Goal: Task Accomplishment & Management: Complete application form

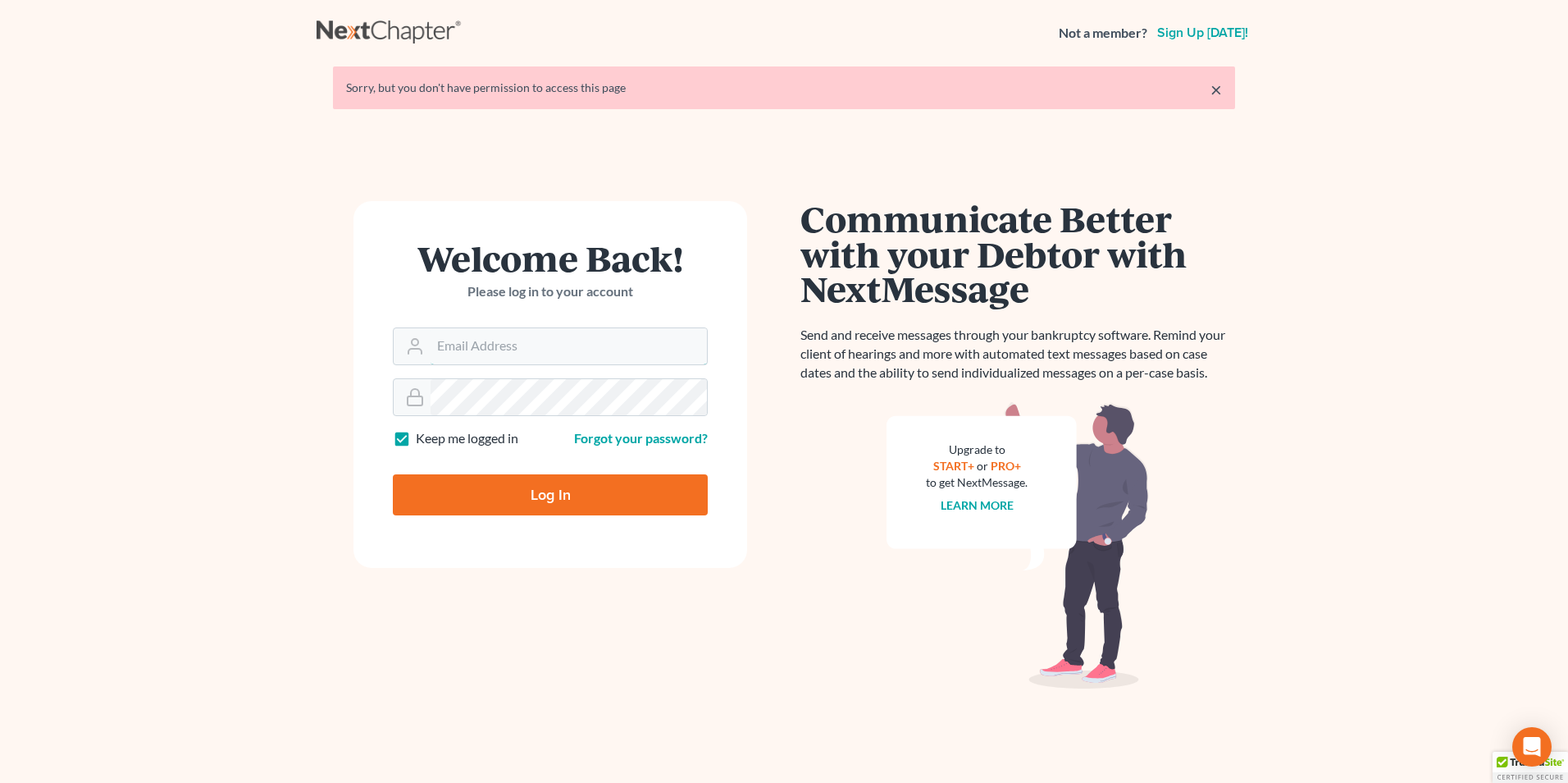
type input "[EMAIL_ADDRESS][DOMAIN_NAME]"
click at [533, 491] on input "Log In" at bounding box center [551, 495] width 315 height 41
type input "Thinking..."
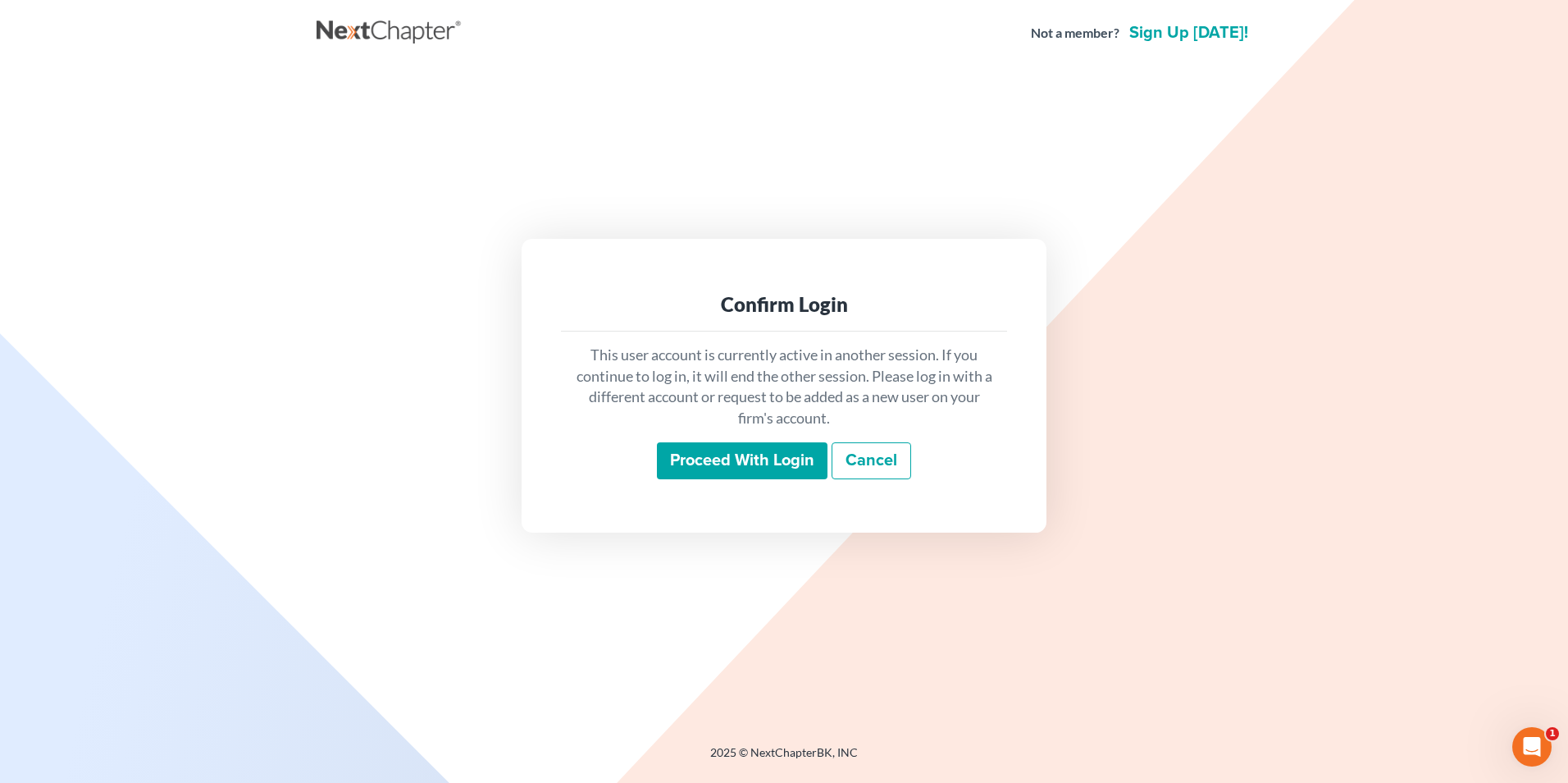
click at [798, 464] on input "Proceed with login" at bounding box center [743, 461] width 171 height 37
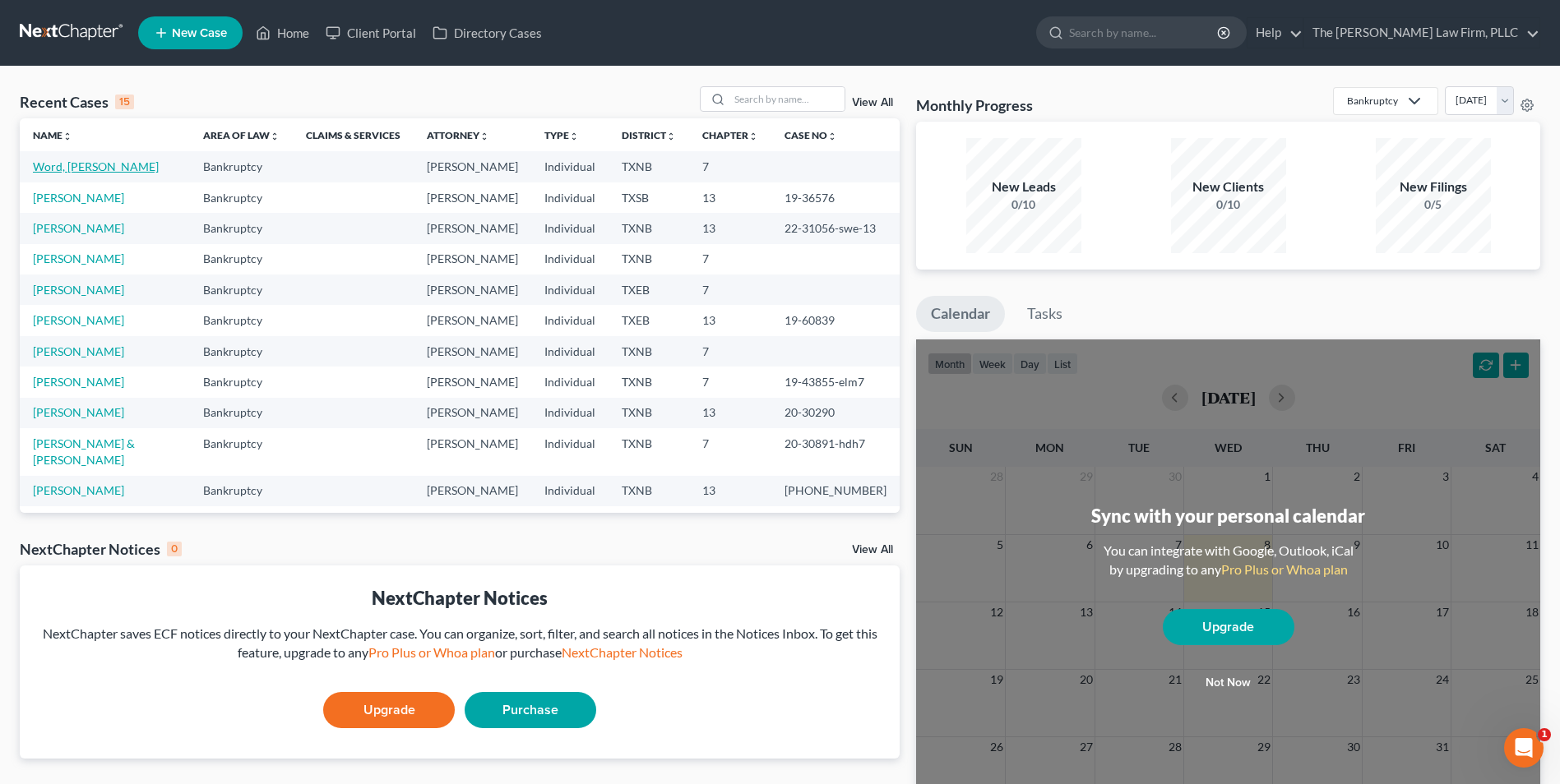
click at [65, 170] on link "Word, Patrice" at bounding box center [95, 167] width 126 height 14
select select "4"
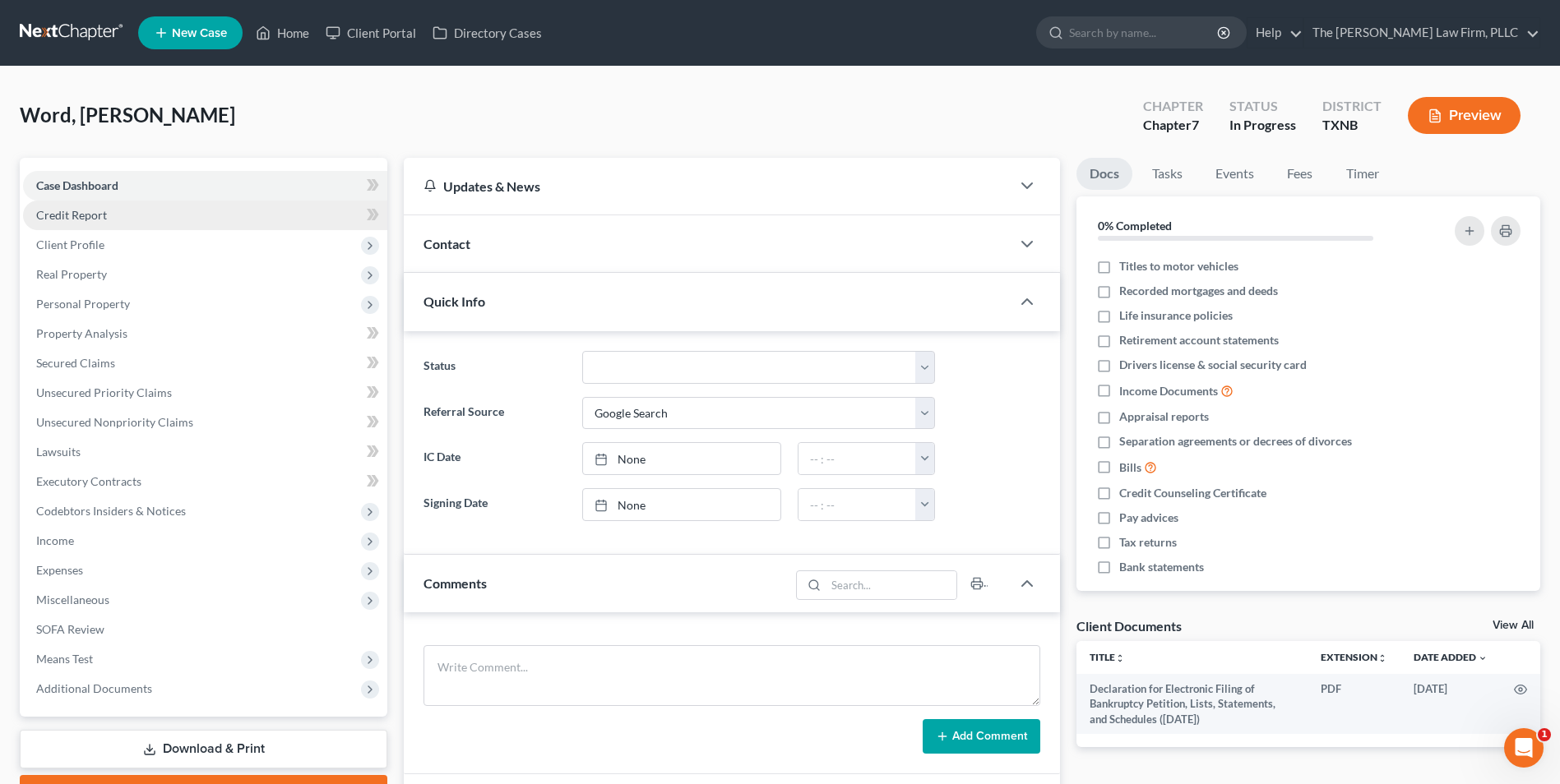
click at [85, 216] on span "Credit Report" at bounding box center [71, 215] width 70 height 14
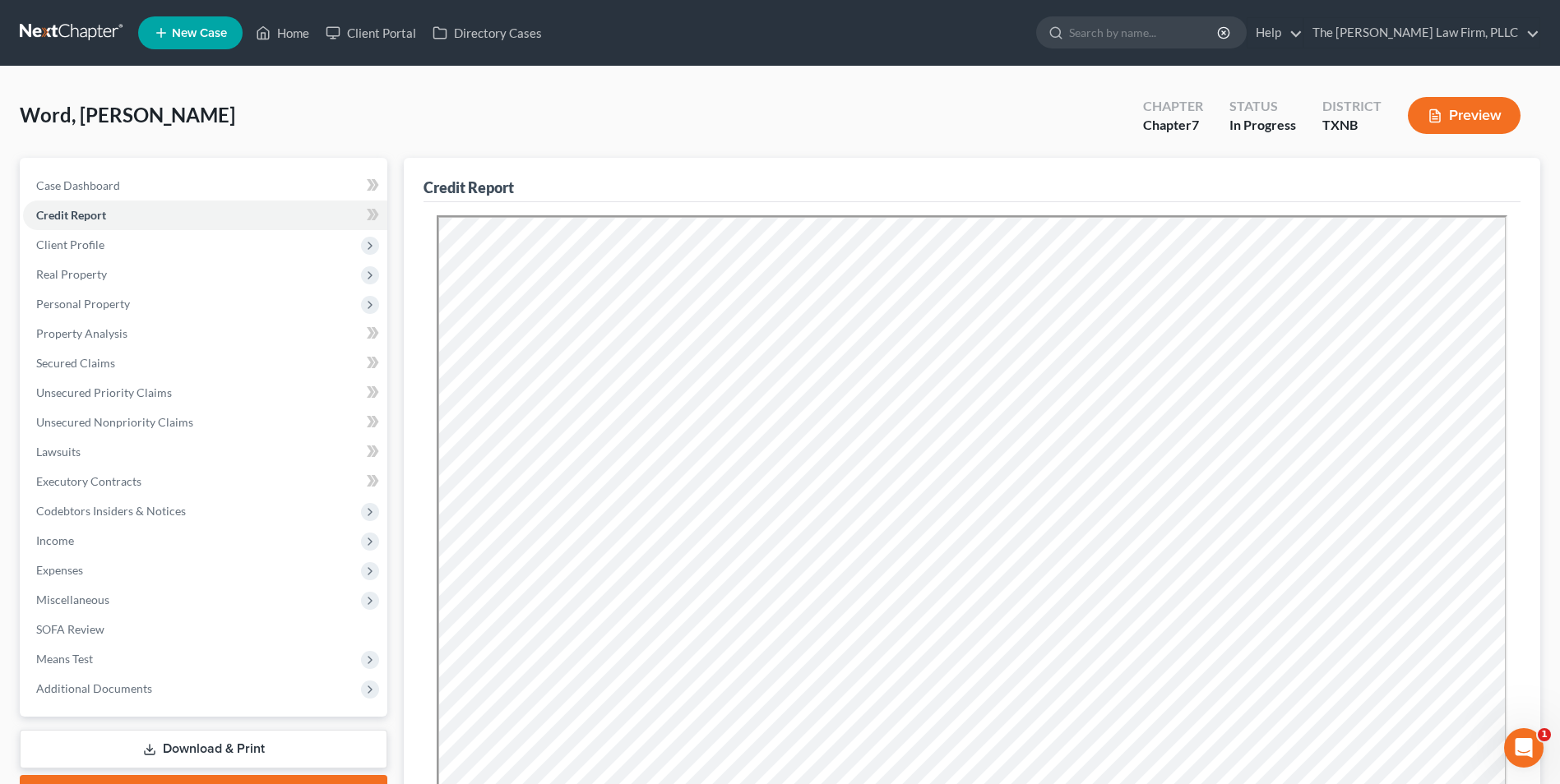
click at [161, 29] on icon at bounding box center [160, 33] width 15 height 20
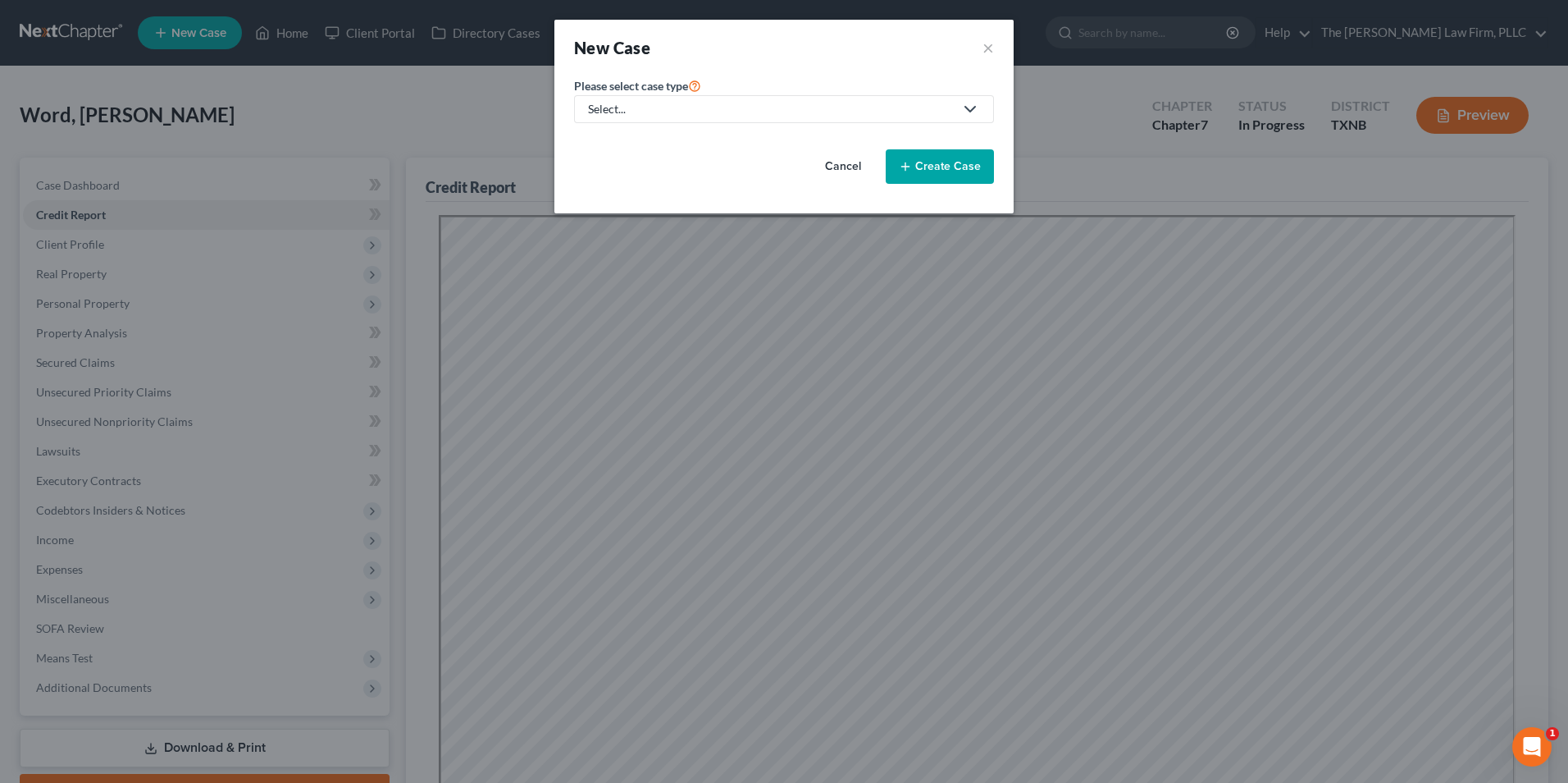
click at [974, 113] on icon at bounding box center [970, 109] width 20 height 20
click at [639, 142] on div "Bankruptcy" at bounding box center [619, 141] width 59 height 16
select select "78"
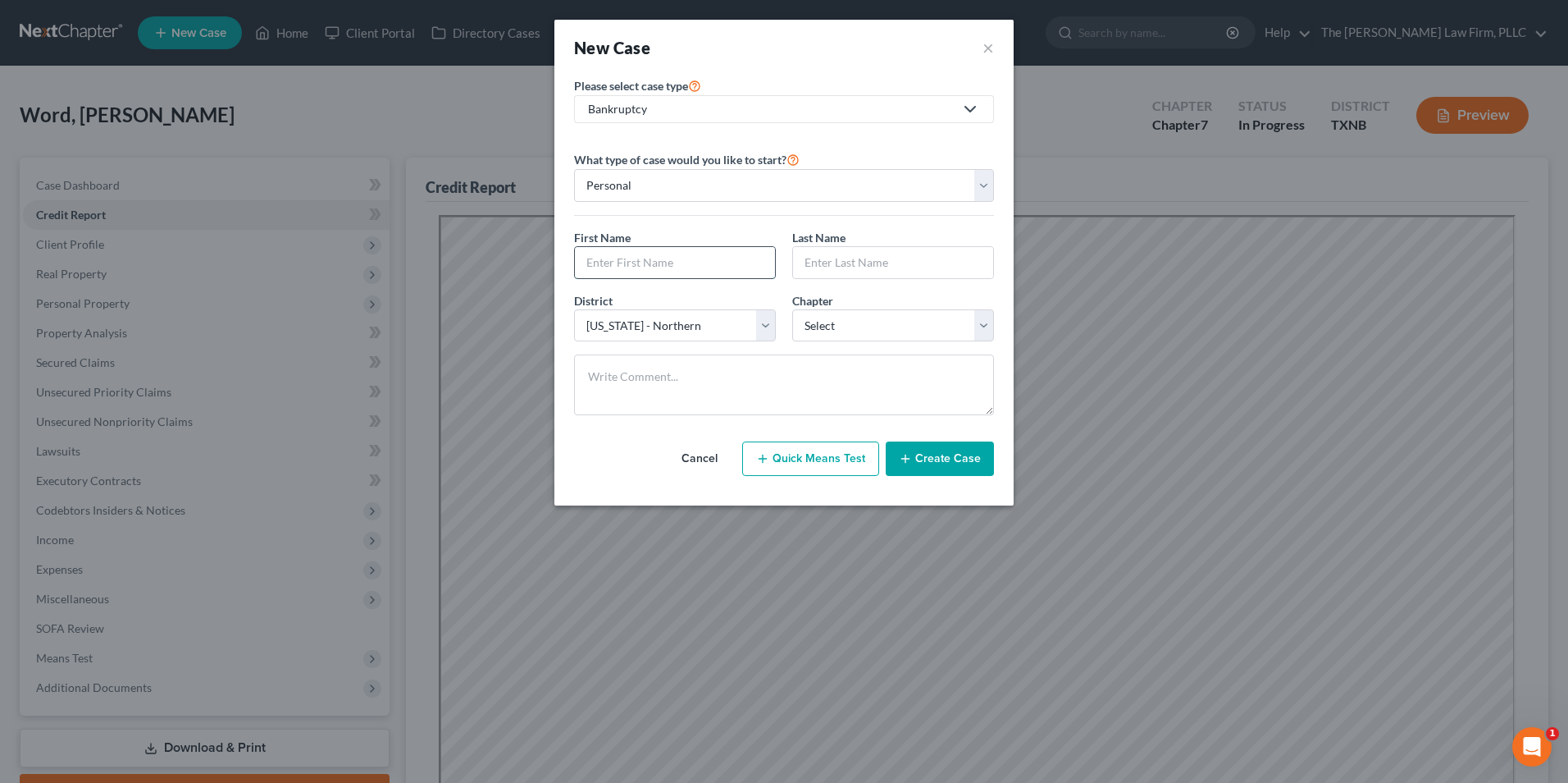
click at [655, 248] on input "text" at bounding box center [674, 262] width 200 height 31
type input "Tauja"
type input "Hughes"
click at [987, 325] on select "Select 7 11 12 13" at bounding box center [893, 326] width 202 height 33
select select "0"
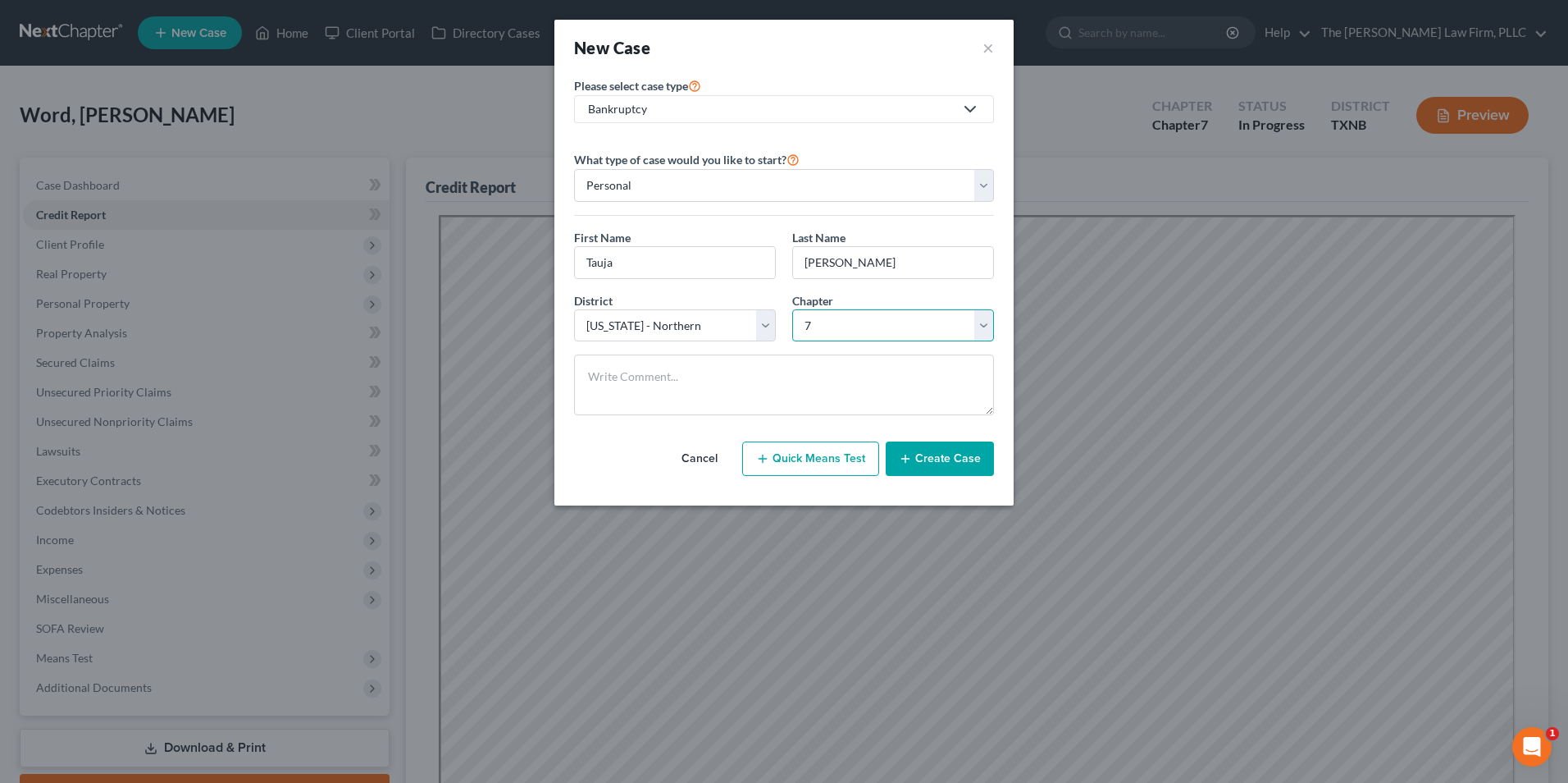
click at [792, 310] on select "Select 7 11 12 13" at bounding box center [893, 326] width 202 height 33
click at [961, 458] on button "Create Case" at bounding box center [940, 458] width 109 height 35
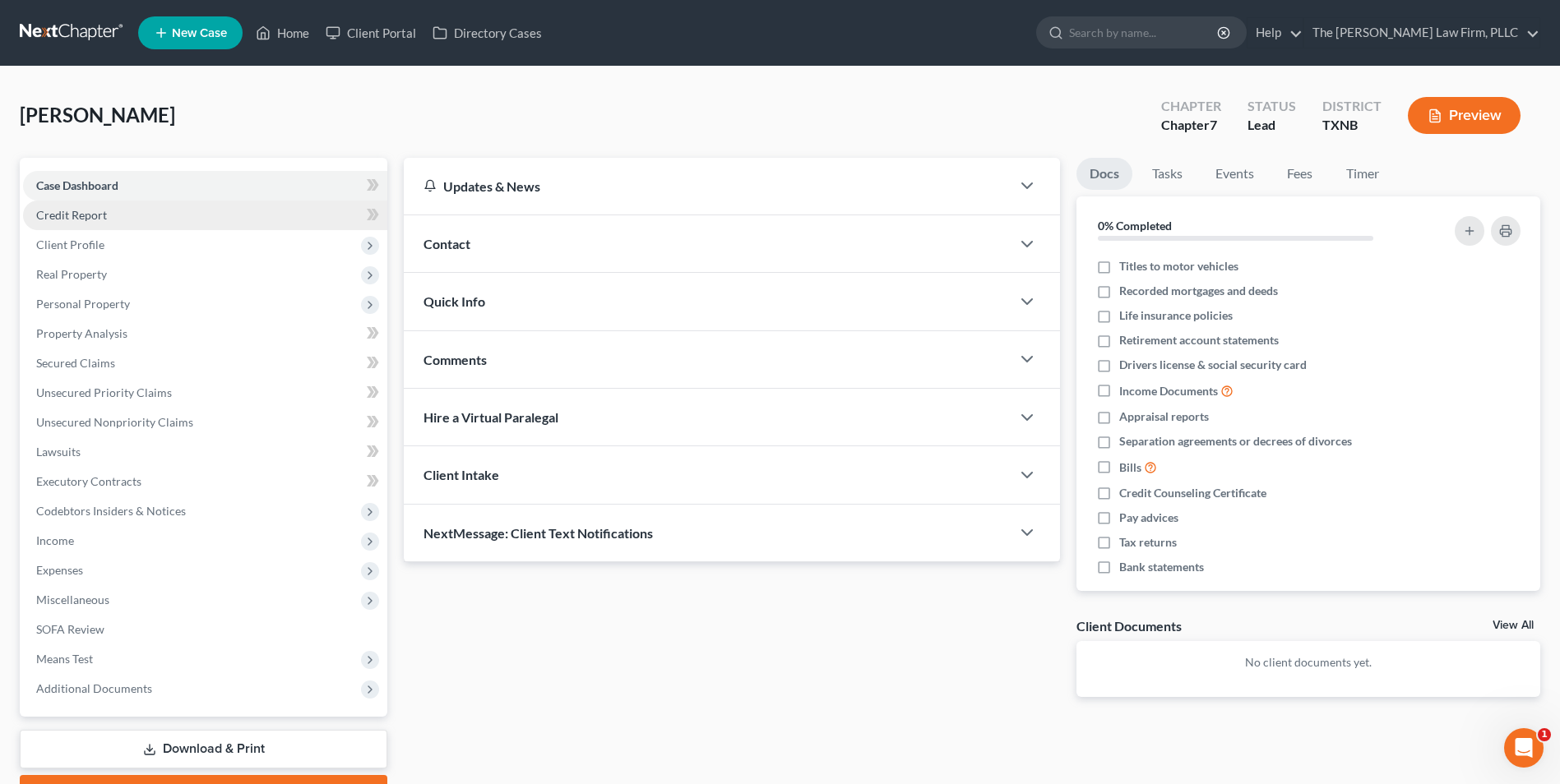
click at [138, 218] on link "Credit Report" at bounding box center [205, 215] width 365 height 29
